Goal: Task Accomplishment & Management: Manage account settings

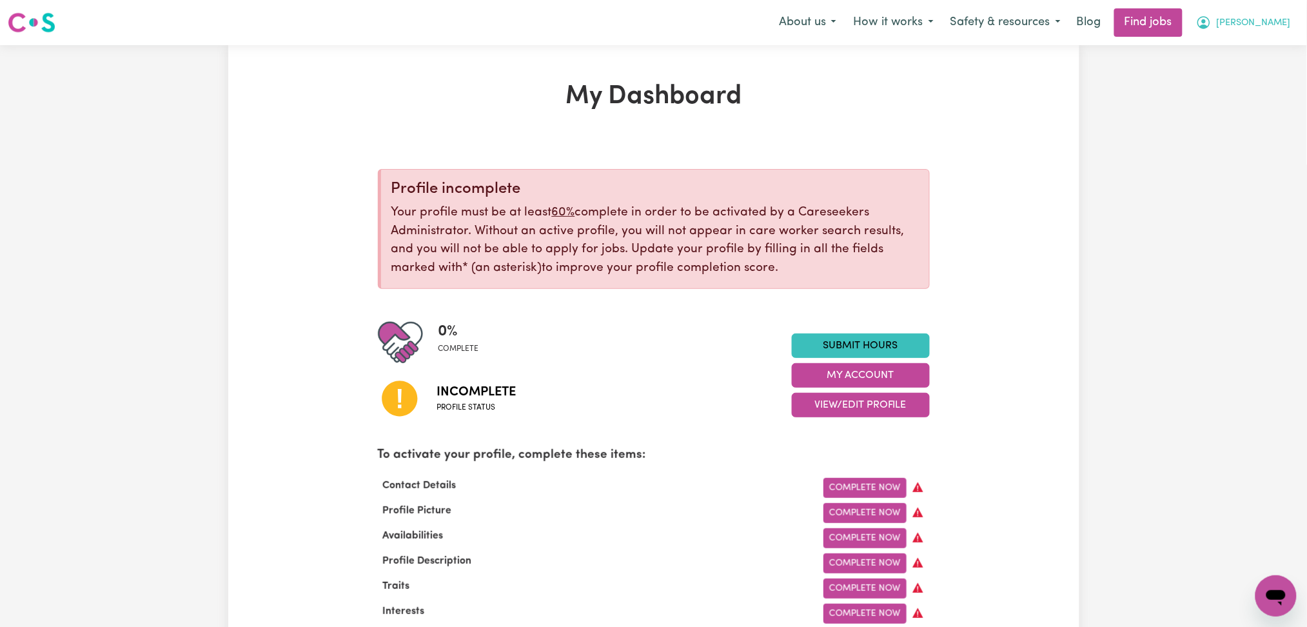
click at [1211, 21] on icon "My Account" at bounding box center [1203, 22] width 15 height 15
click at [1231, 95] on link "Logout" at bounding box center [1248, 98] width 102 height 24
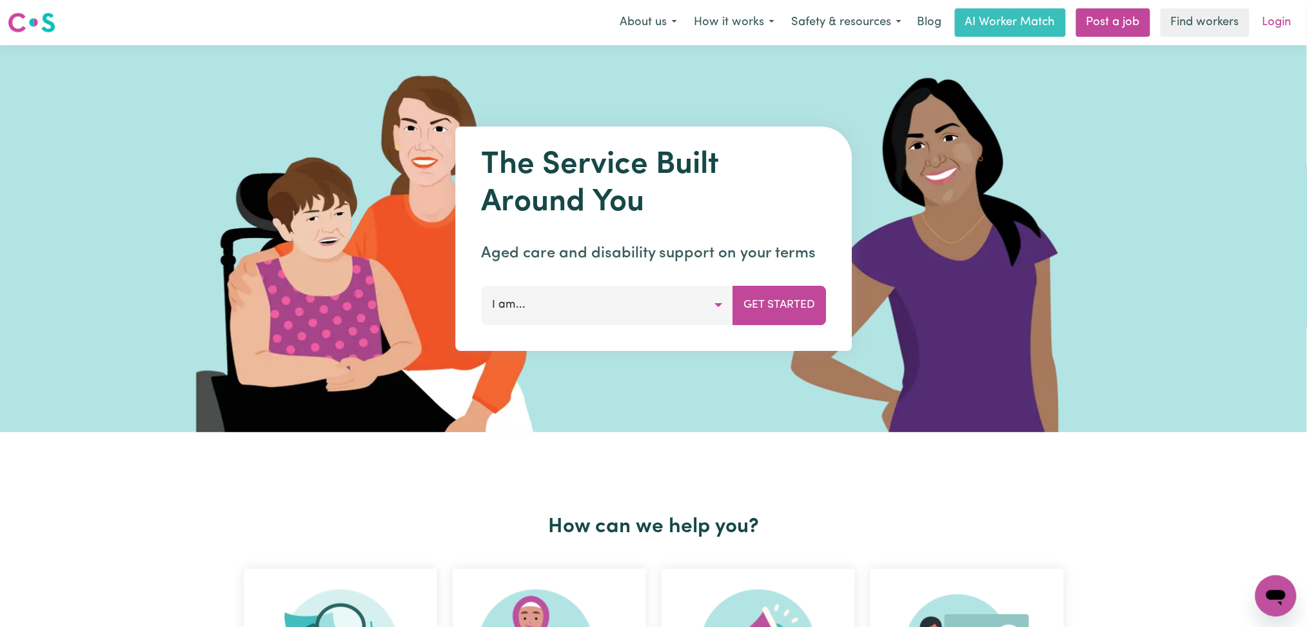
click at [1288, 15] on link "Login" at bounding box center [1277, 22] width 44 height 28
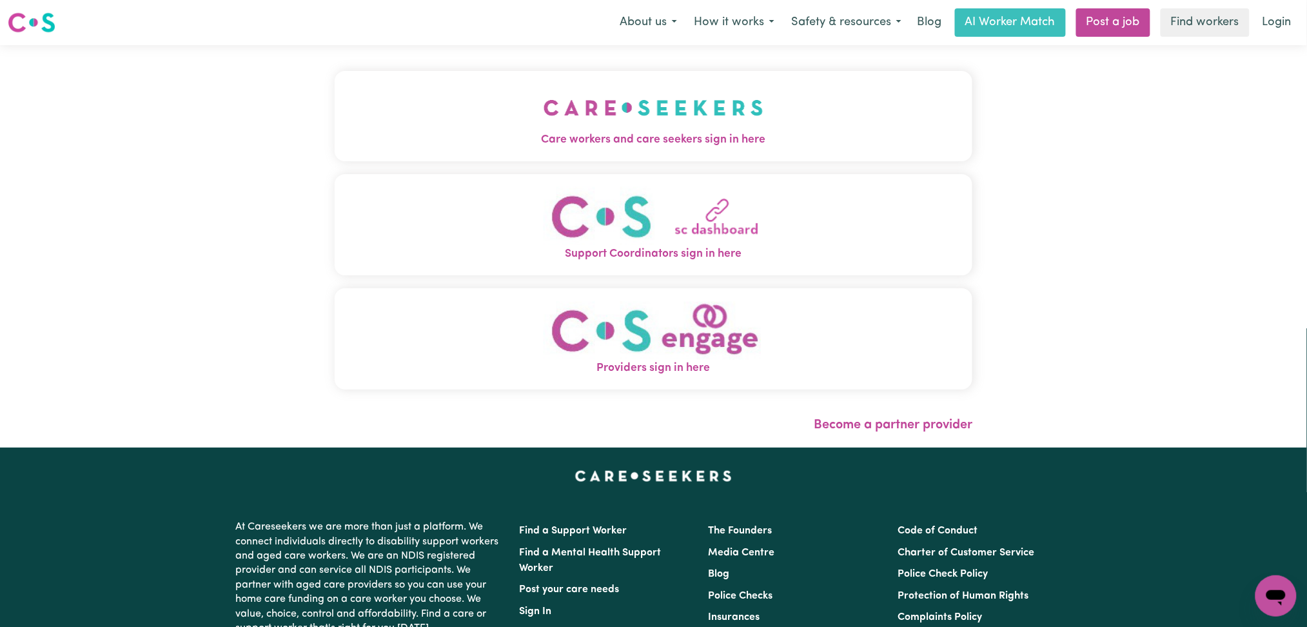
click at [543, 117] on img "Care workers and care seekers sign in here" at bounding box center [653, 108] width 220 height 48
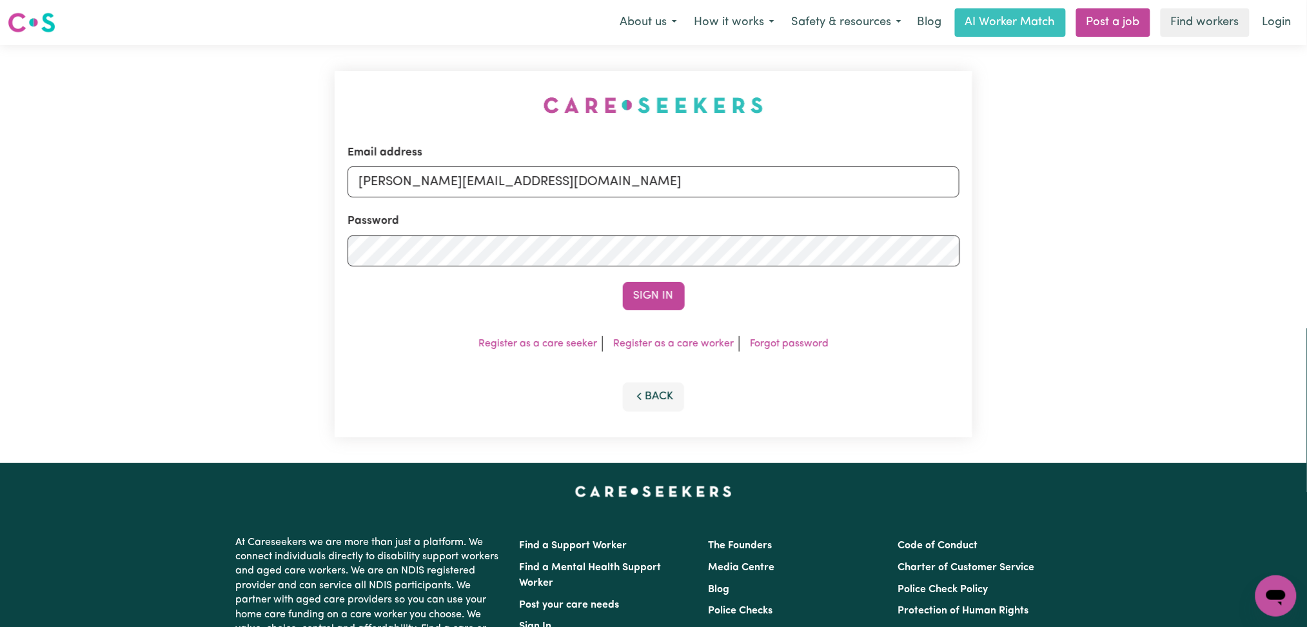
click at [592, 226] on div "Password" at bounding box center [653, 239] width 612 height 53
click at [513, 185] on input "toni@careseekers.com.au" at bounding box center [653, 181] width 612 height 31
drag, startPoint x: 423, startPoint y: 168, endPoint x: 776, endPoint y: 188, distance: 353.2
click at [776, 188] on input "Superuser~jakedworkin@hotmail.com" at bounding box center [653, 181] width 612 height 31
type input "Superuser~info@wholisticareservices.com.au"
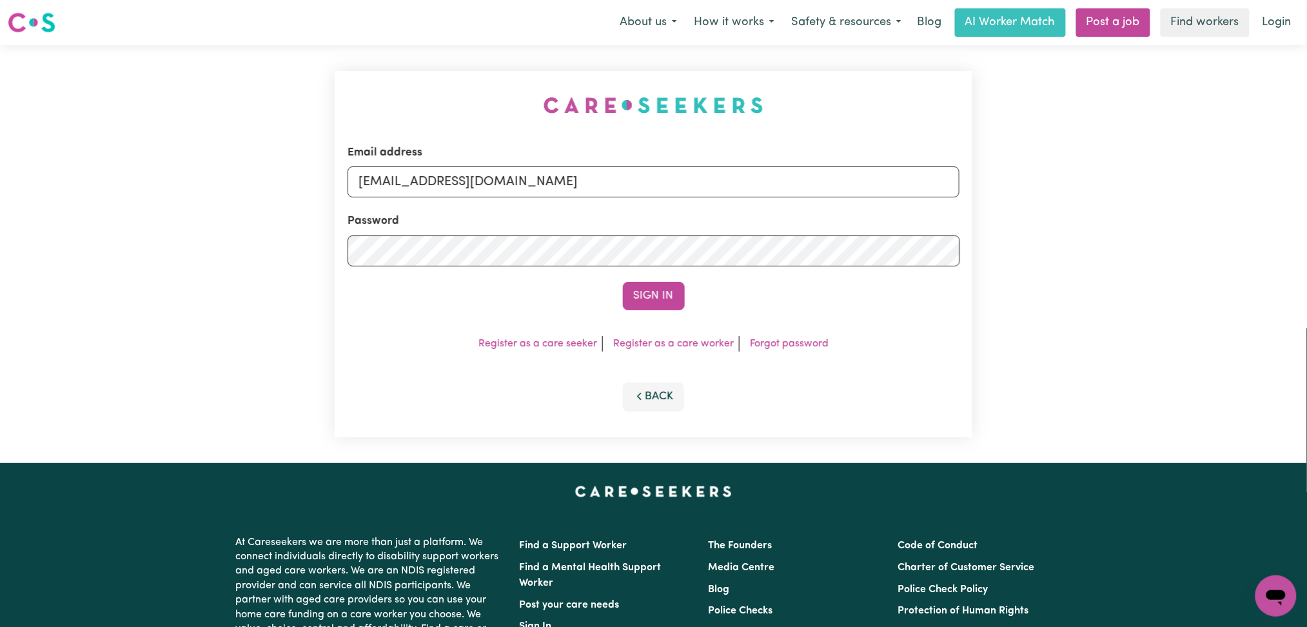
click at [687, 309] on div "Sign In" at bounding box center [653, 296] width 612 height 28
click at [674, 298] on button "Sign In" at bounding box center [654, 296] width 62 height 28
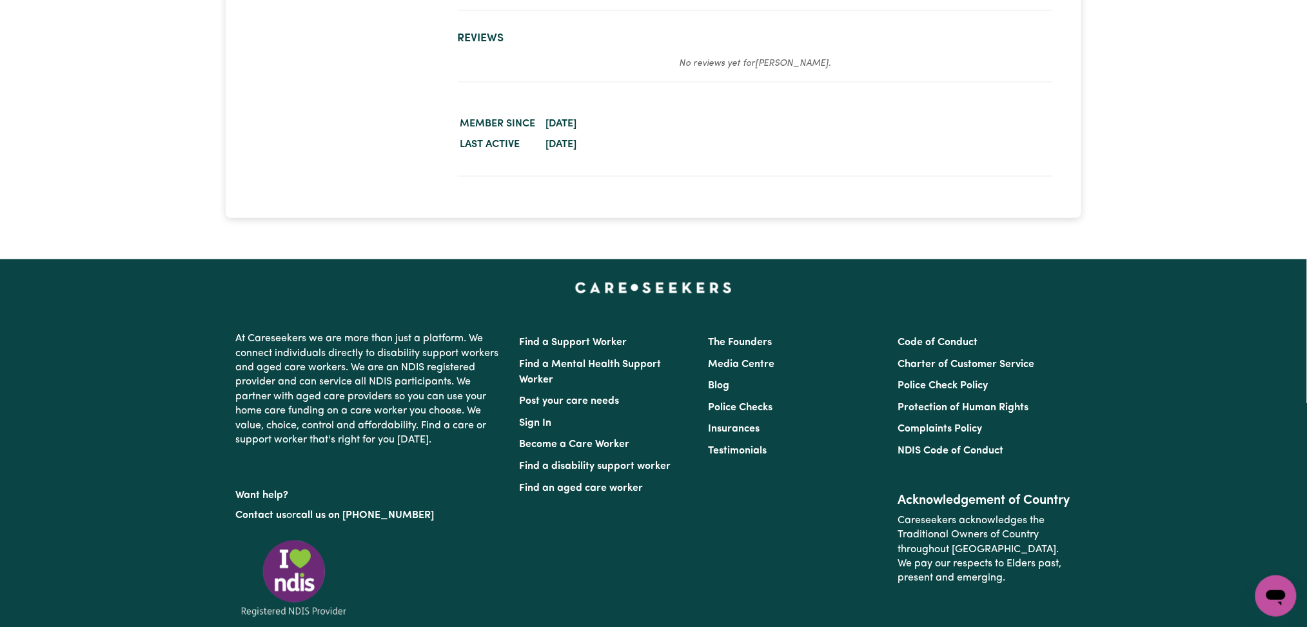
scroll to position [1461, 0]
